Goal: Task Accomplishment & Management: Use online tool/utility

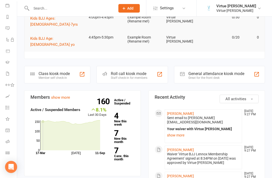
scroll to position [59, 1]
click at [8, 140] on icon at bounding box center [8, 141] width 4 height 4
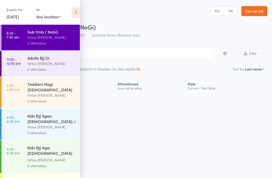
click at [65, 36] on div "Virtue [PERSON_NAME]" at bounding box center [51, 37] width 48 height 6
click at [164, 57] on input "search" at bounding box center [111, 54] width 206 height 12
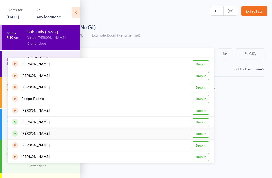
type input "Ree"
click at [203, 136] on link "Drop in" at bounding box center [200, 134] width 16 height 8
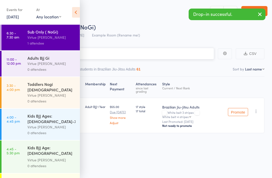
click at [186, 52] on input "search" at bounding box center [111, 54] width 206 height 12
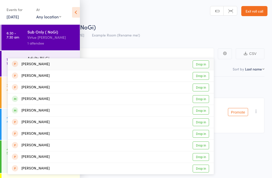
click at [76, 14] on icon at bounding box center [76, 12] width 8 height 11
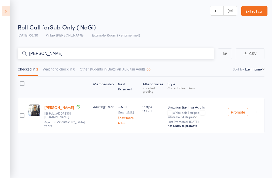
click at [156, 56] on input "Matt" at bounding box center [116, 54] width 196 height 12
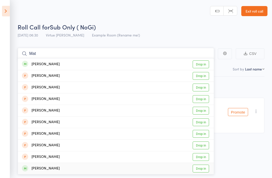
type input "Mat"
click at [201, 169] on link "Drop in" at bounding box center [200, 168] width 16 height 8
